Goal: Information Seeking & Learning: Learn about a topic

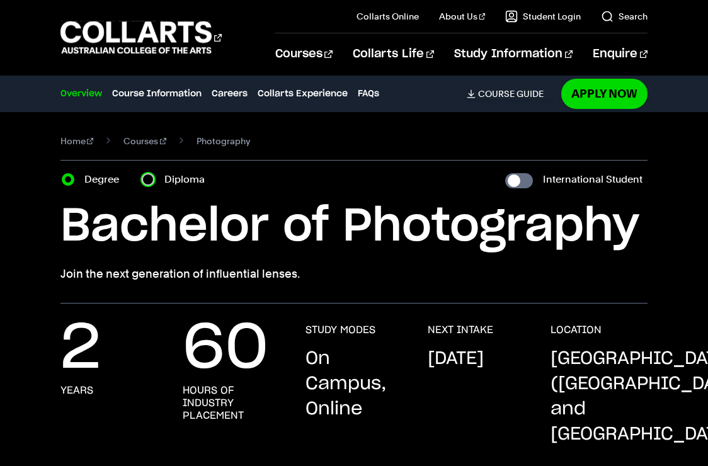
click at [148, 183] on input "Diploma" at bounding box center [148, 179] width 13 height 13
radio input "true"
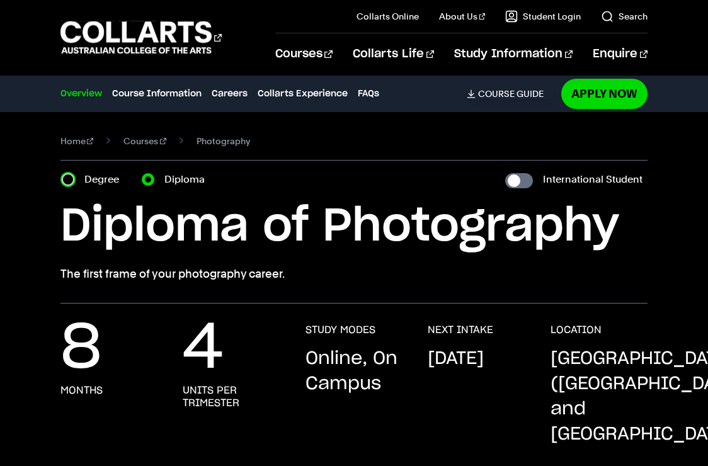
click at [65, 179] on input "Degree" at bounding box center [68, 179] width 13 height 13
radio input "true"
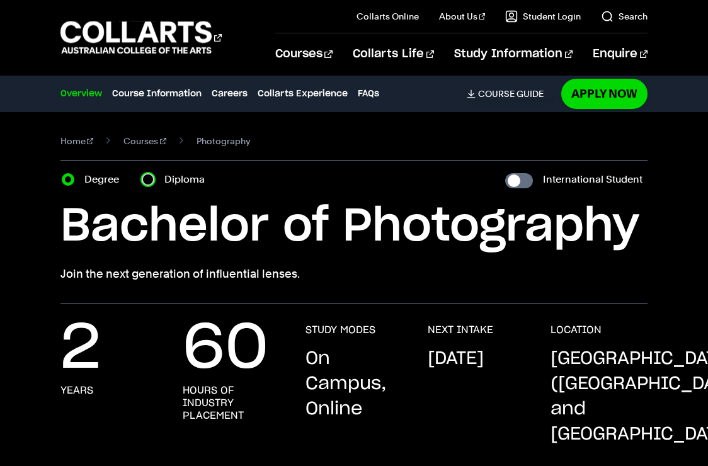
click at [142, 173] on input "Diploma" at bounding box center [148, 179] width 13 height 13
radio input "true"
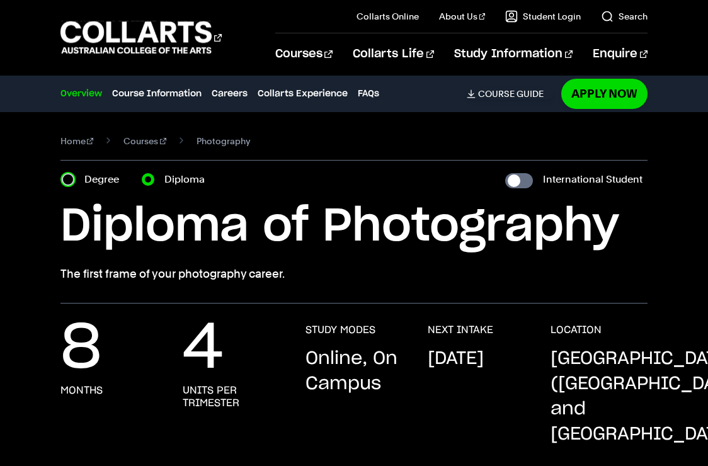
click at [62, 173] on input "Degree" at bounding box center [68, 179] width 13 height 13
radio input "true"
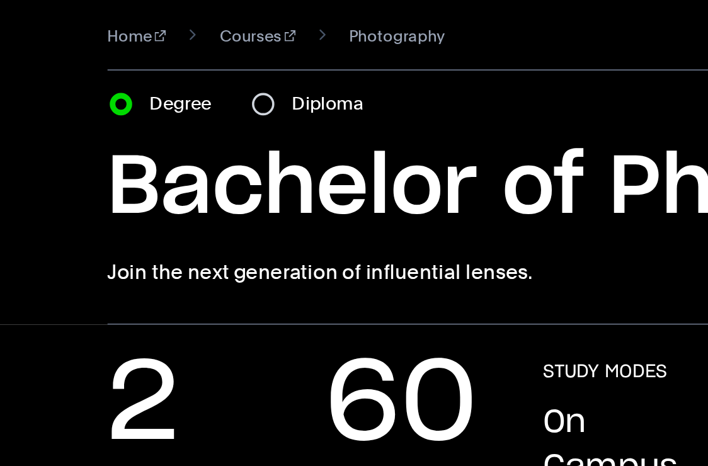
click at [20, 276] on div "Home Courses Photography Course variant Degree Diploma International Student Ba…" at bounding box center [354, 207] width 708 height 191
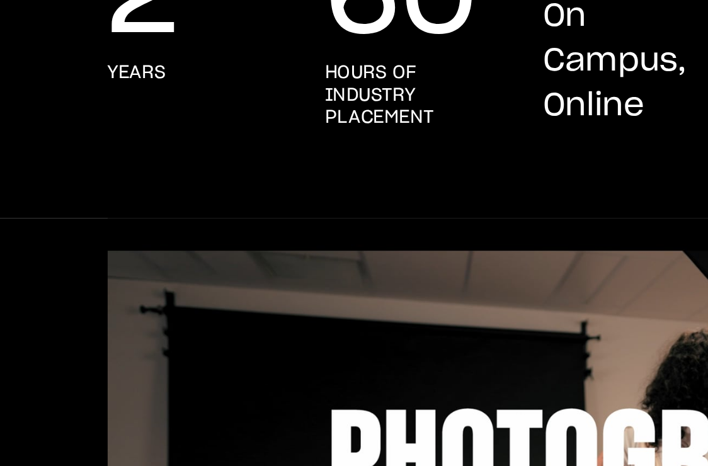
scroll to position [146, 0]
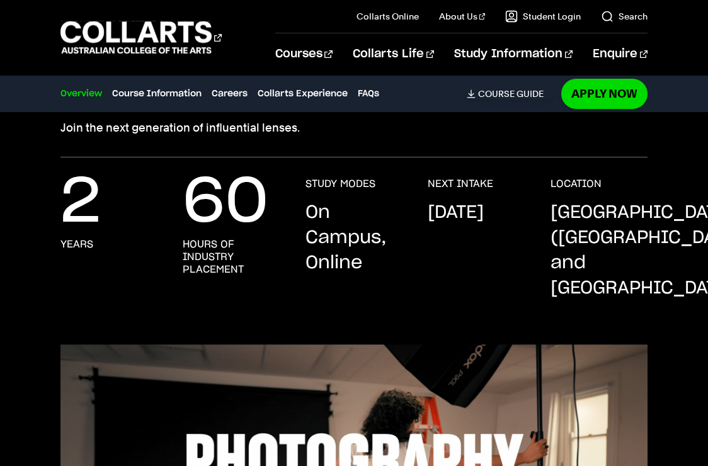
drag, startPoint x: 36, startPoint y: 276, endPoint x: 38, endPoint y: 289, distance: 12.8
click at [38, 289] on div "2 years 60 hours of industry placement STUDY MODES On Campus, Online NEXT INTAK…" at bounding box center [354, 252] width 708 height 149
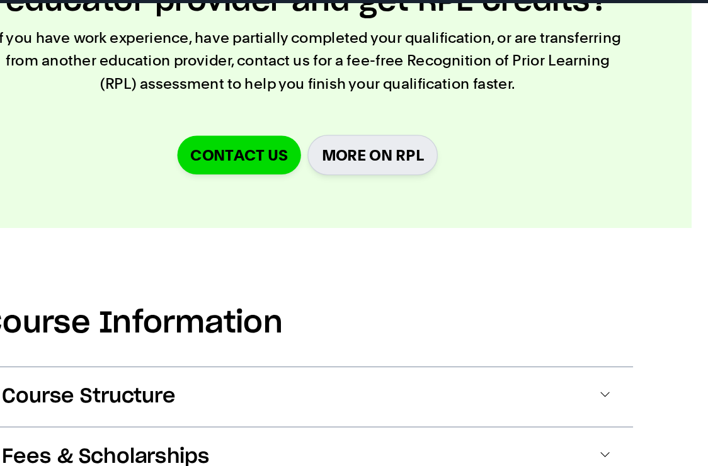
scroll to position [1375, 0]
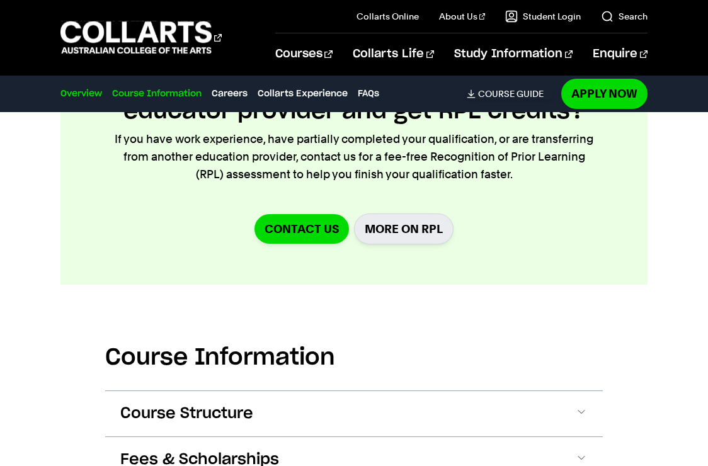
click at [143, 91] on link "Course Information" at bounding box center [156, 94] width 89 height 14
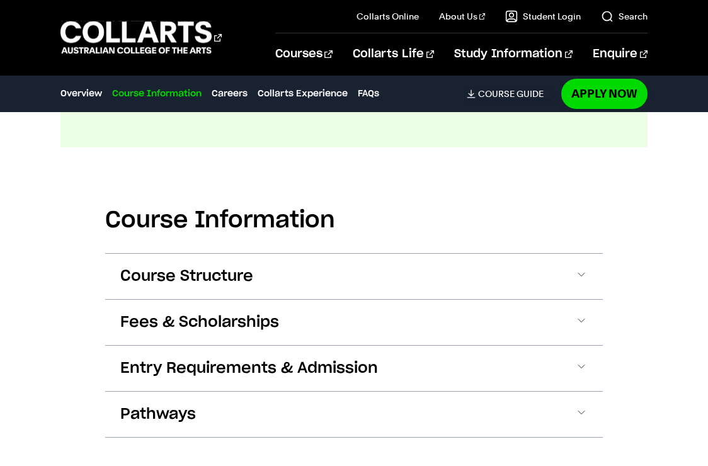
scroll to position [1521, 0]
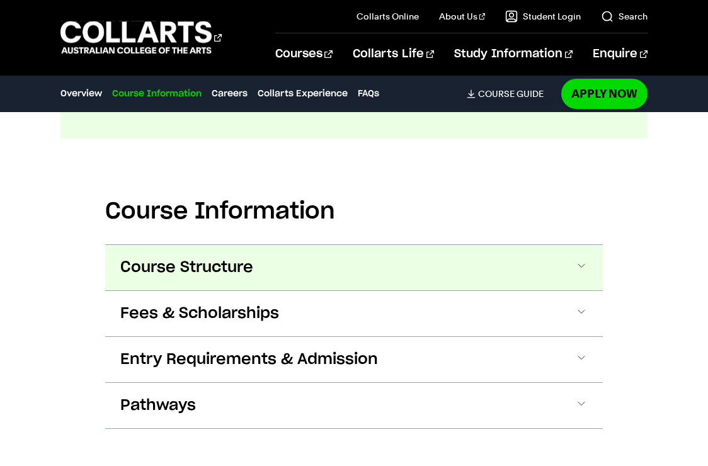
click at [188, 257] on span "Course Structure" at bounding box center [186, 267] width 133 height 20
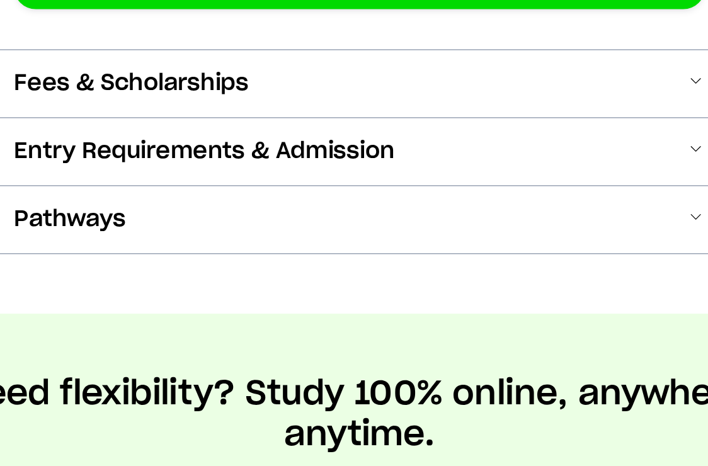
scroll to position [2578, 0]
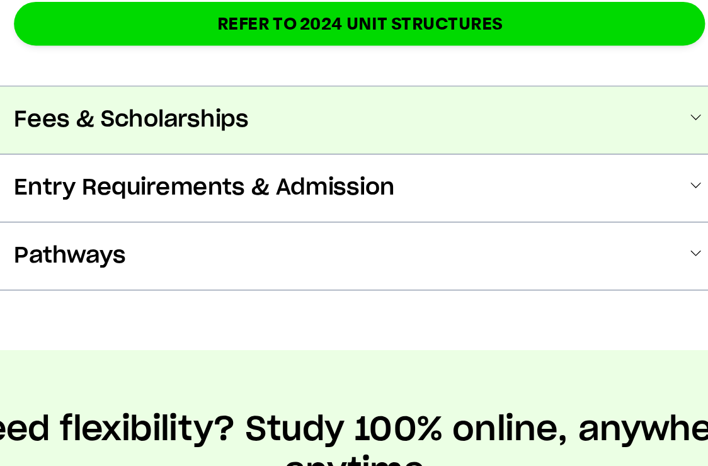
click at [329, 184] on button "Fees & Scholarships" at bounding box center [353, 206] width 497 height 45
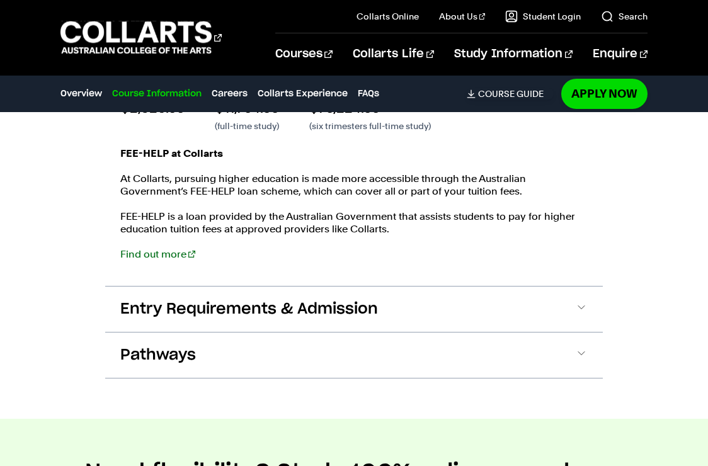
scroll to position [2823, 0]
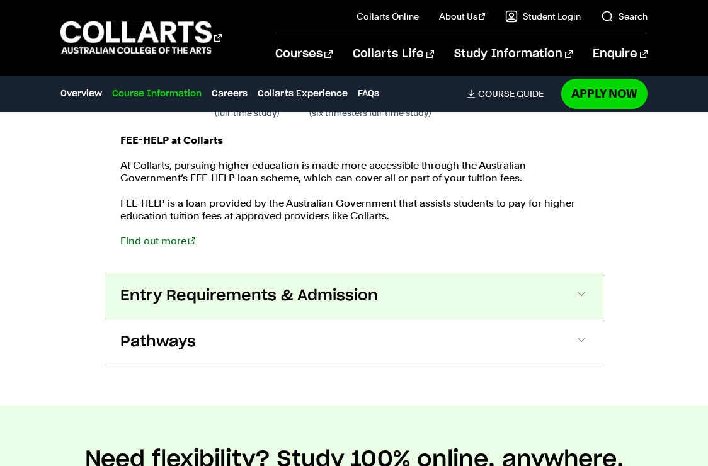
click at [269, 286] on span "Entry Requirements & Admission" at bounding box center [248, 296] width 257 height 20
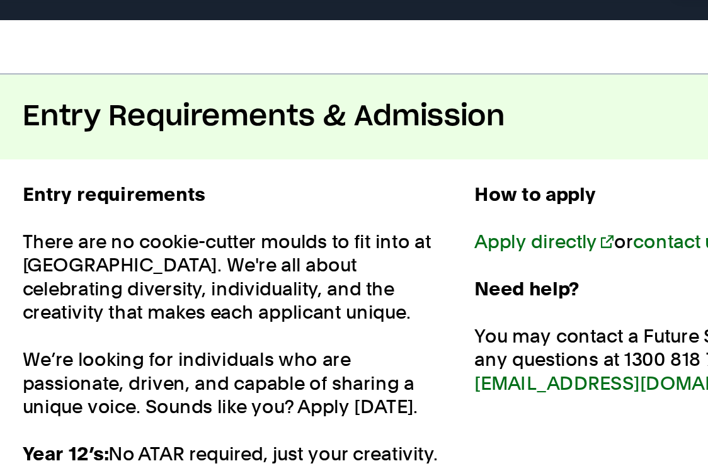
scroll to position [2955, 0]
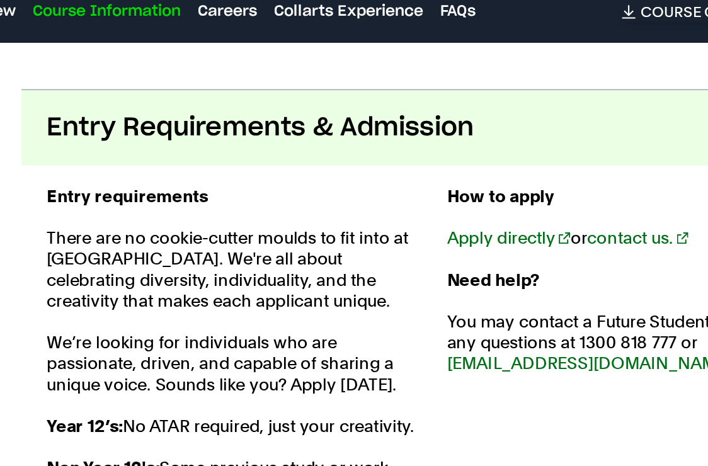
click at [240, 154] on span "Entry Requirements & Admission" at bounding box center [248, 164] width 257 height 20
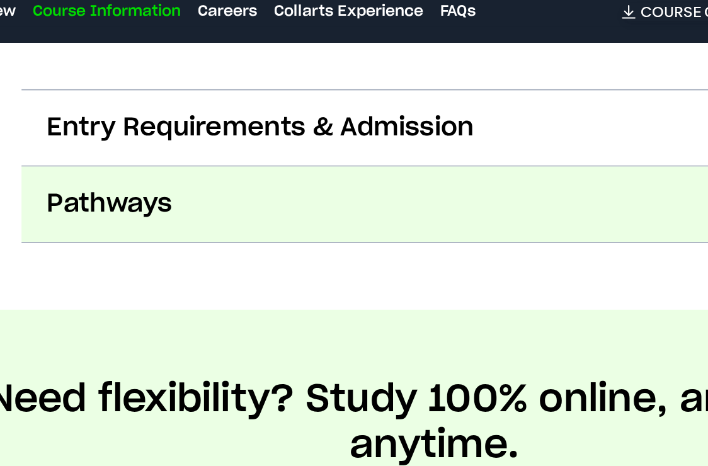
click at [225, 187] on button "Pathways" at bounding box center [353, 209] width 497 height 45
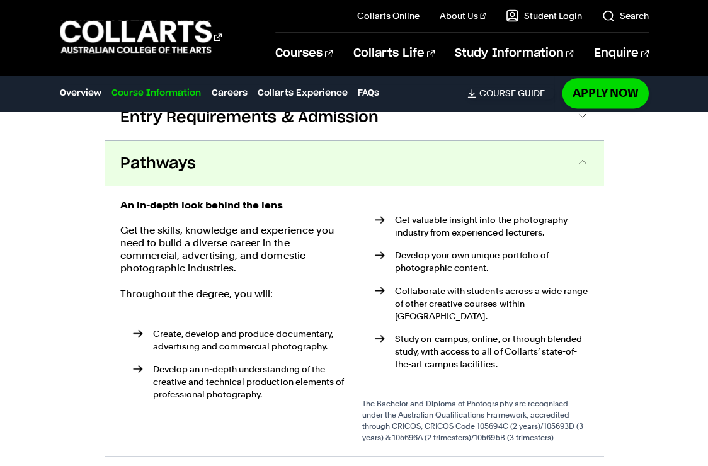
scroll to position [3001, 0]
click at [220, 141] on button "Pathways" at bounding box center [353, 163] width 497 height 45
